Goal: Task Accomplishment & Management: Use online tool/utility

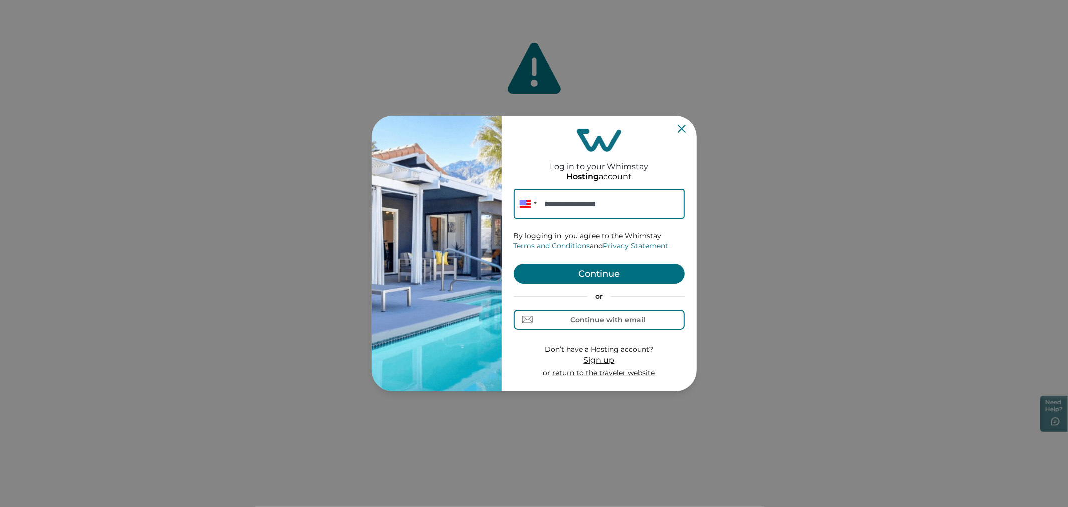
type input "**********"
click at [581, 266] on button "Continue" at bounding box center [599, 273] width 171 height 20
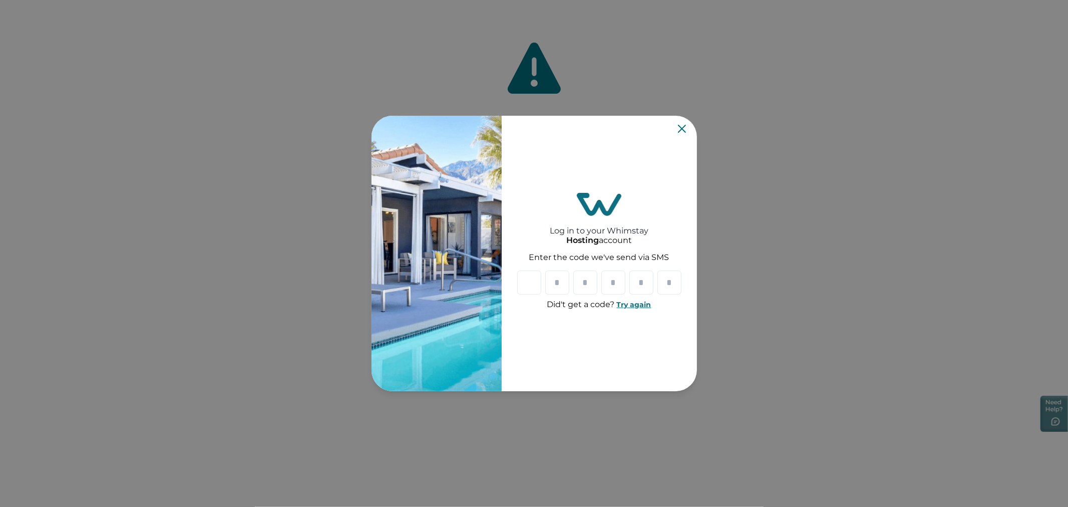
paste input "*"
type input "*"
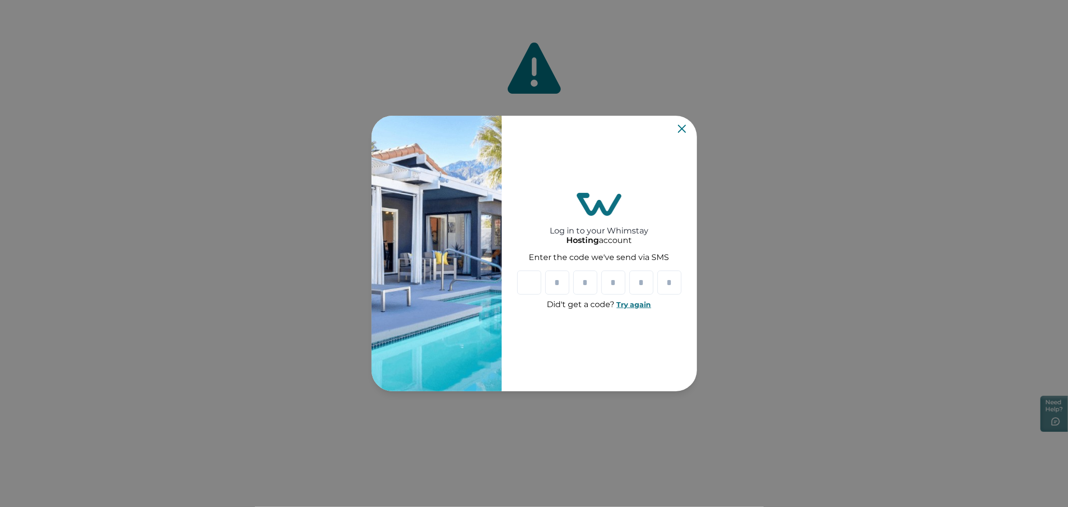
type input "*"
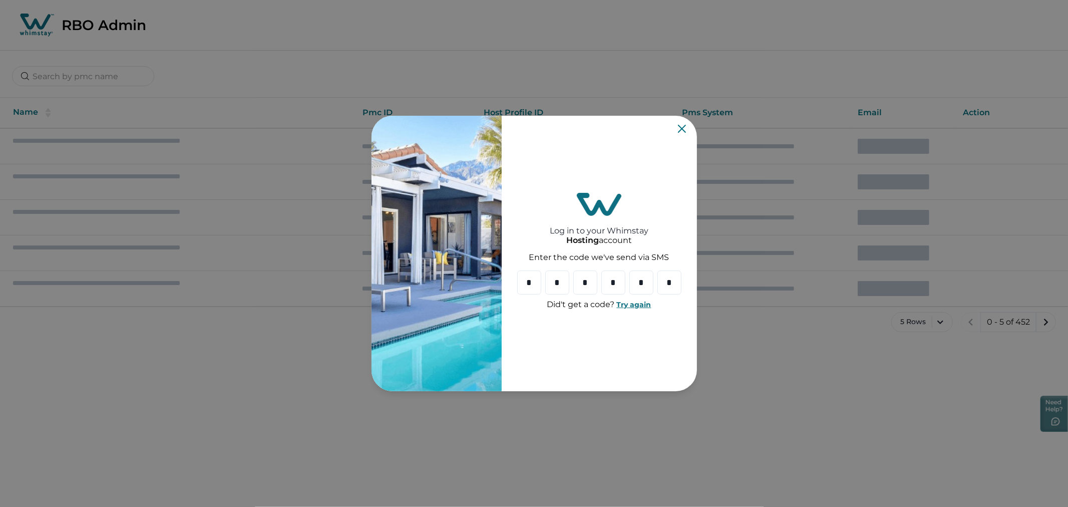
type input "*"
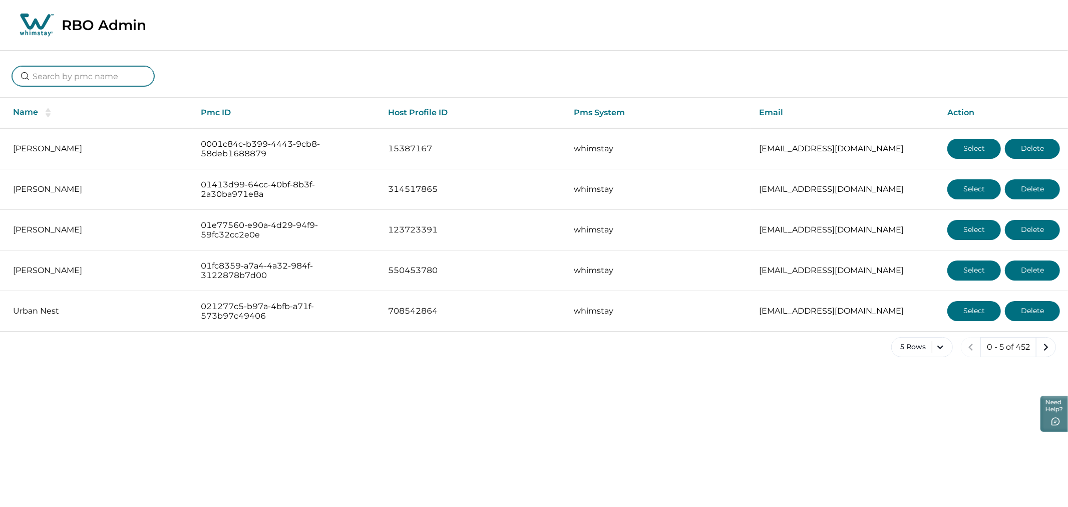
click at [99, 72] on input at bounding box center [83, 76] width 142 height 20
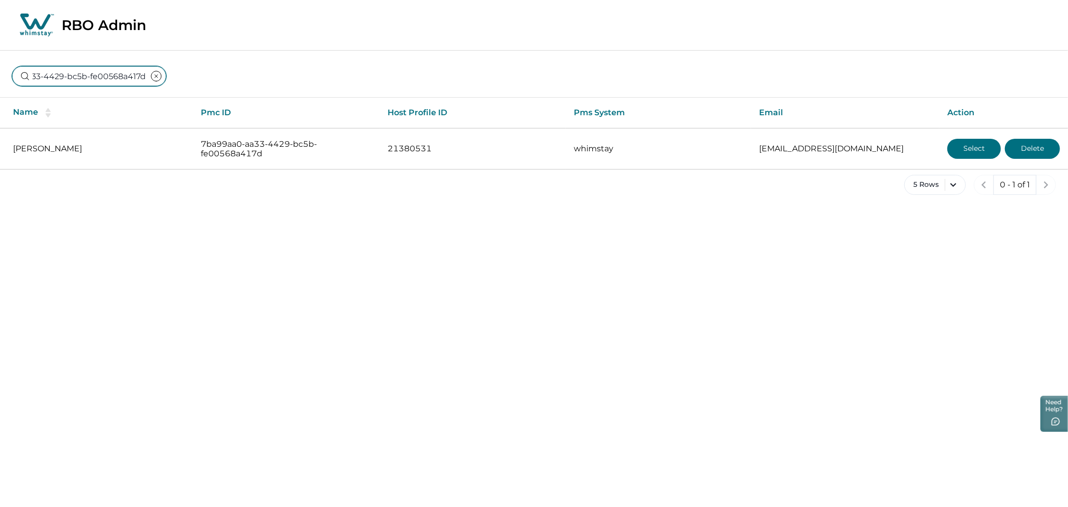
type input "7ba99aa0-aa33-4429-bc5b-fe00568a417d"
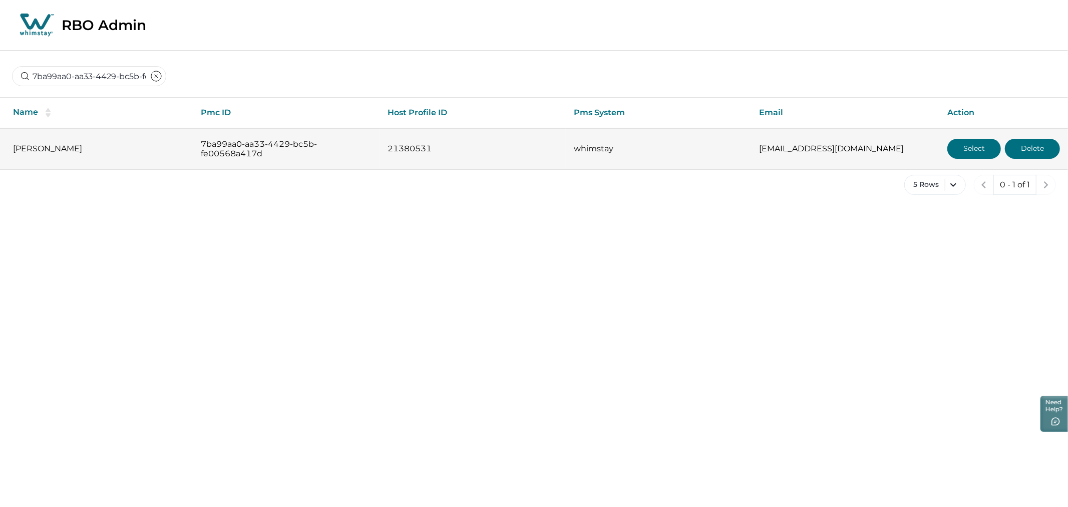
click at [957, 151] on button "Select" at bounding box center [975, 149] width 54 height 20
